Goal: Task Accomplishment & Management: Use online tool/utility

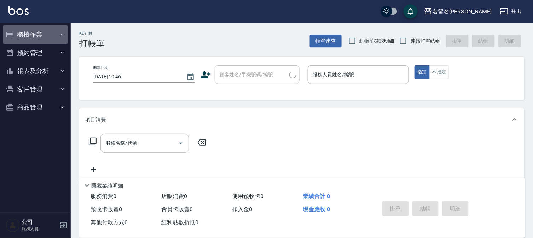
click at [36, 30] on button "櫃檯作業" at bounding box center [35, 34] width 65 height 18
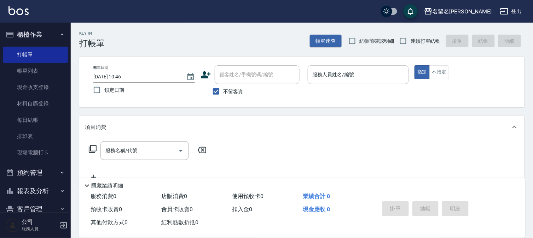
click at [408, 73] on div "帳單日期 [DATE] 10:46 鎖定日期 顧客姓名/手機號碼/編號 顧客姓名/手機號碼/編號 不留客資 服務人員姓名/編號 服務人員姓名/編號 指定 不指定" at bounding box center [302, 82] width 428 height 34
drag, startPoint x: 370, startPoint y: 69, endPoint x: 375, endPoint y: 73, distance: 6.3
click at [372, 69] on input "服務人員姓名/編號" at bounding box center [358, 75] width 95 height 12
type input "[PERSON_NAME]-7"
type button "true"
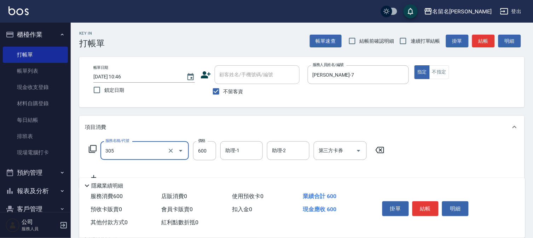
type input "洗+剪(一般)(305)"
type input "650"
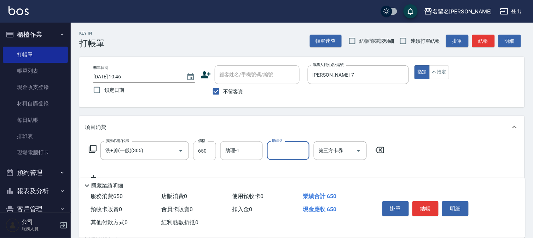
click at [248, 146] on input "助理-1" at bounding box center [241, 151] width 36 height 12
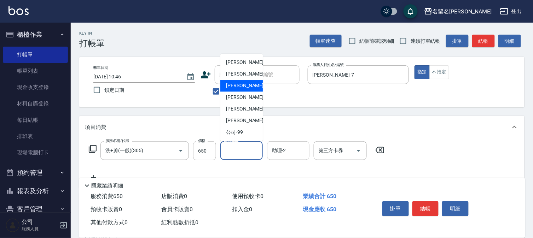
click at [240, 88] on span "[PERSON_NAME]-7" at bounding box center [247, 85] width 42 height 7
type input "[PERSON_NAME]-7"
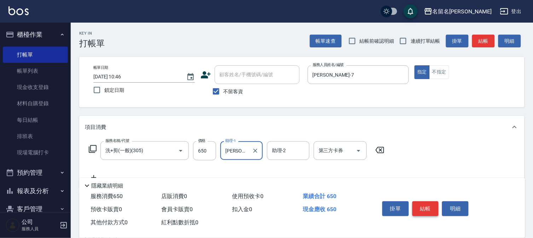
click at [423, 203] on button "結帳" at bounding box center [425, 209] width 27 height 15
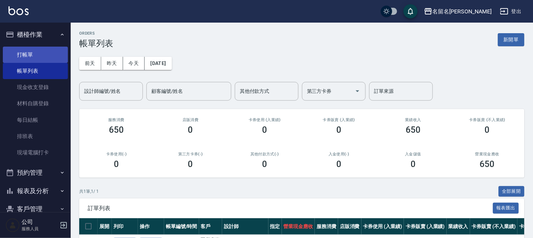
click at [39, 51] on link "打帳單" at bounding box center [35, 55] width 65 height 16
